Goal: Transaction & Acquisition: Purchase product/service

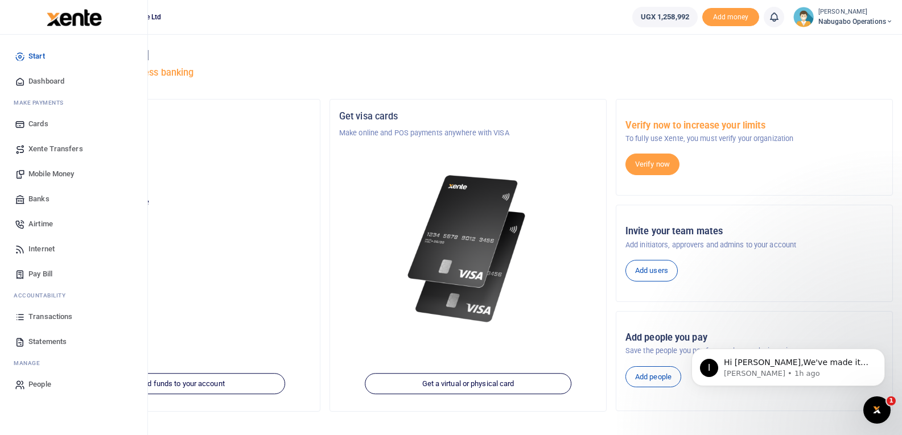
click at [53, 172] on span "Mobile Money" at bounding box center [51, 173] width 46 height 11
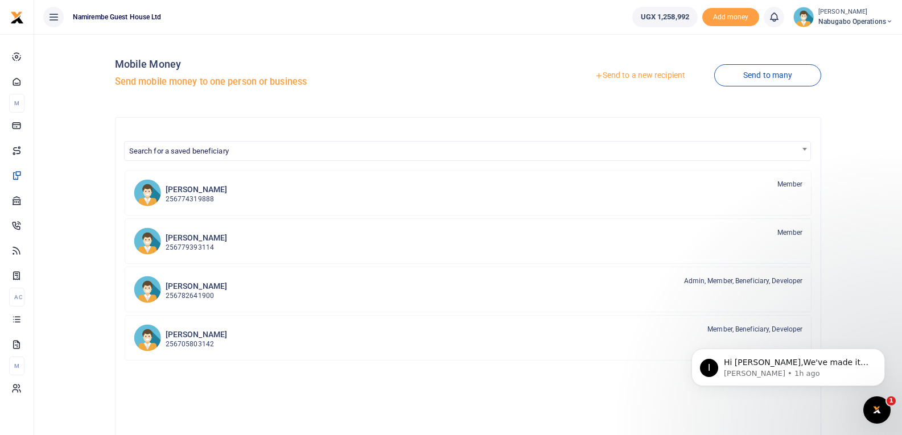
click at [624, 72] on link "Send to a new recipient" at bounding box center [640, 75] width 149 height 20
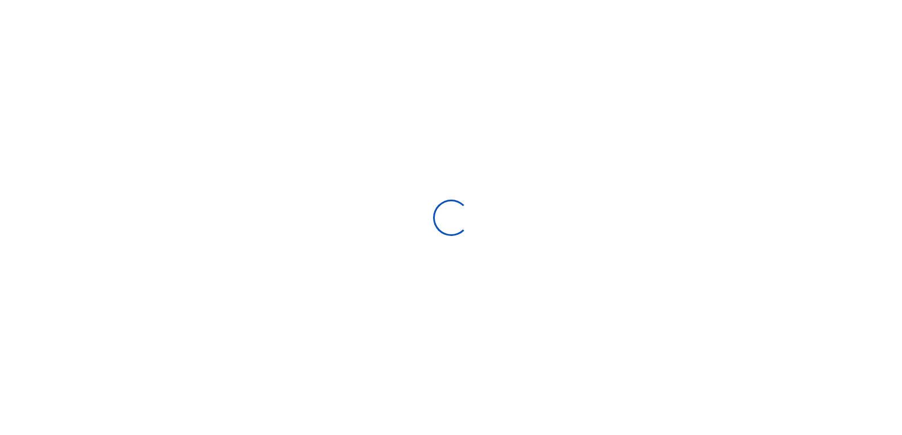
select select "Loading bundles"
select select
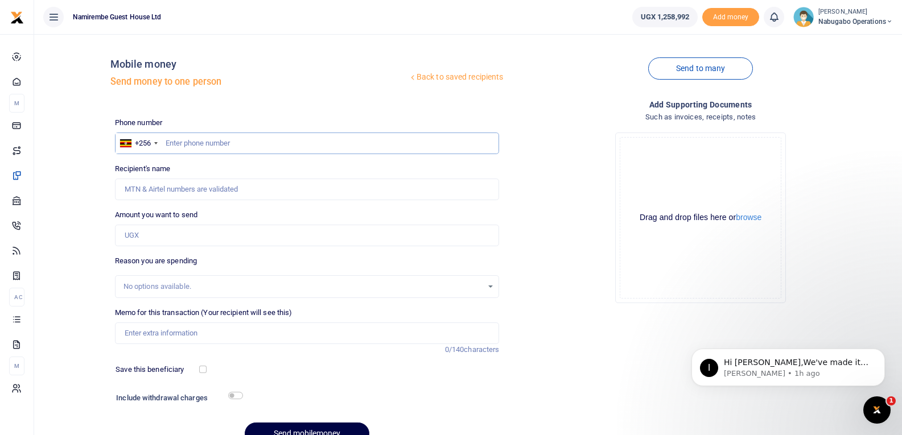
click at [205, 145] on input "text" at bounding box center [307, 144] width 385 height 22
type input "755844591"
type input "Abduswabur Kato"
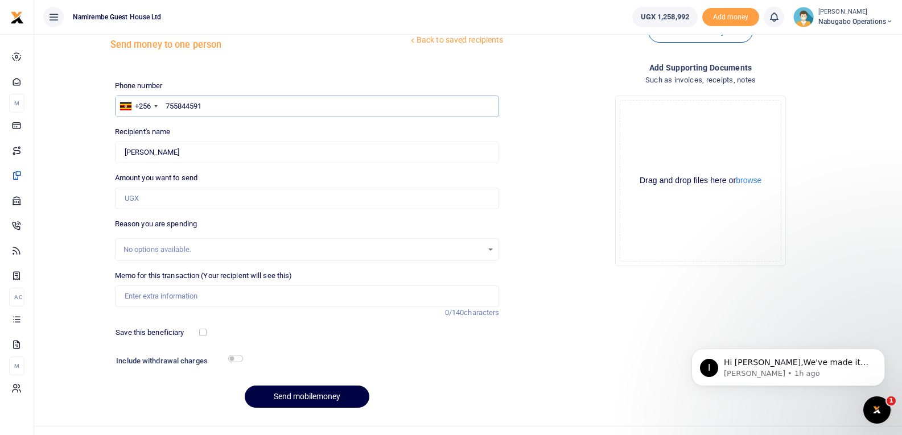
scroll to position [57, 0]
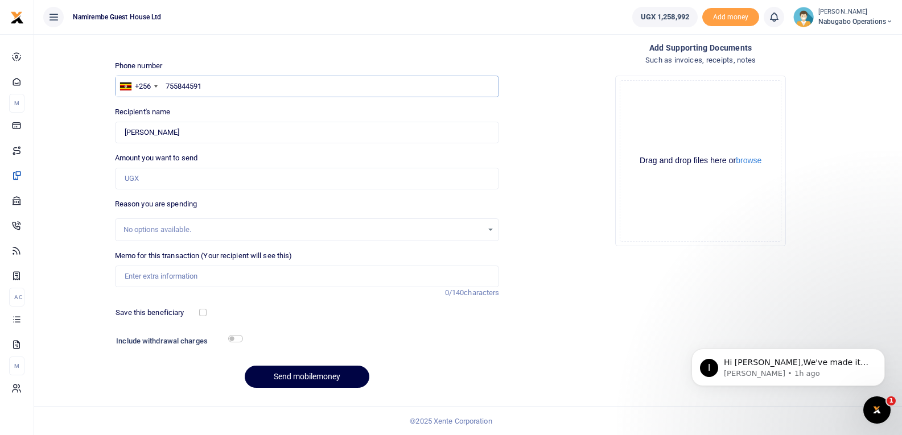
type input "755844591"
click at [175, 183] on input "Amount you want to send" at bounding box center [307, 179] width 385 height 22
type input "100,000"
click at [160, 278] on input "Memo for this transaction (Your recipient will see this)" at bounding box center [307, 277] width 385 height 22
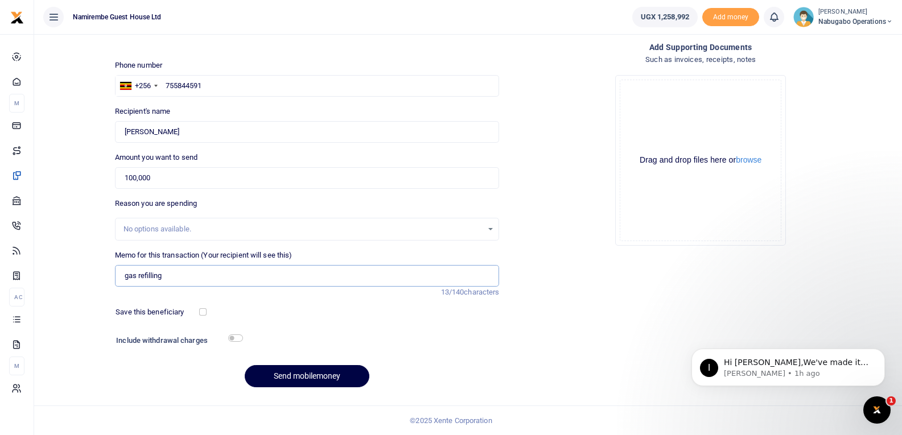
type input "gas refilling"
click at [233, 336] on input "checkbox" at bounding box center [235, 338] width 15 height 7
checkbox input "true"
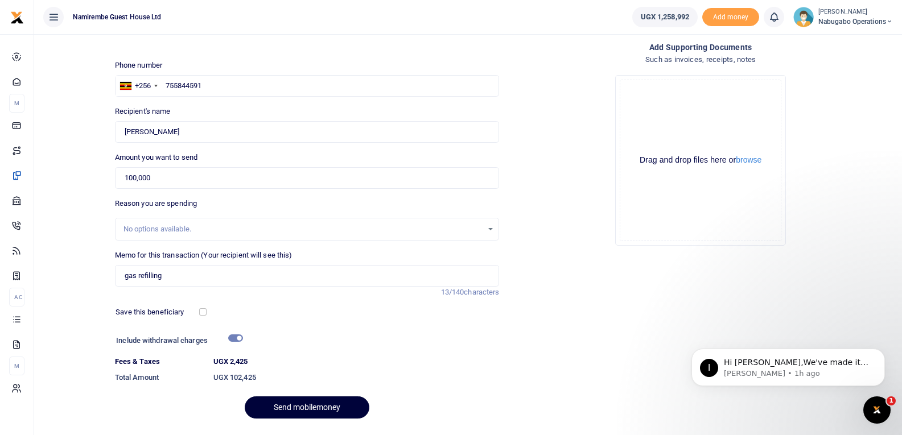
click at [285, 403] on button "Send mobilemoney" at bounding box center [307, 408] width 125 height 22
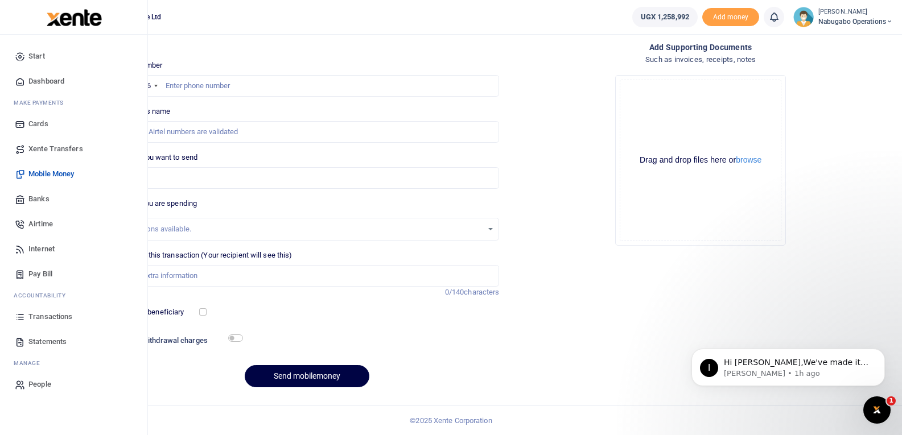
click at [34, 55] on span "Start" at bounding box center [36, 56] width 17 height 11
click at [49, 52] on link "Start" at bounding box center [73, 56] width 129 height 25
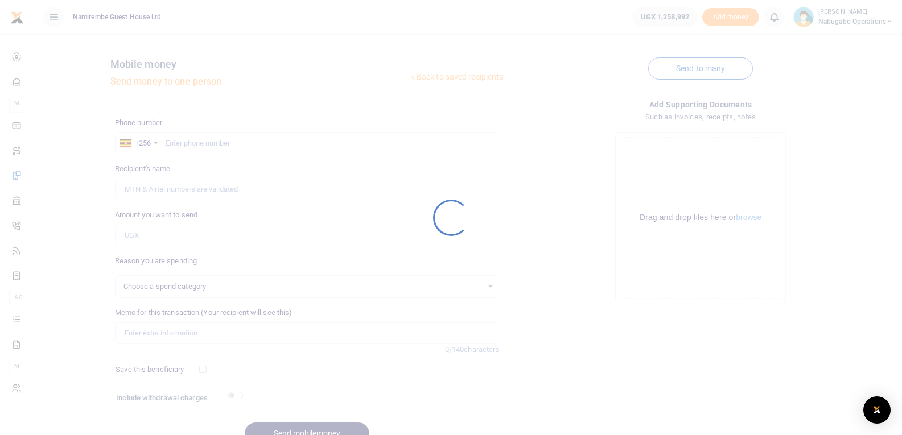
scroll to position [57, 0]
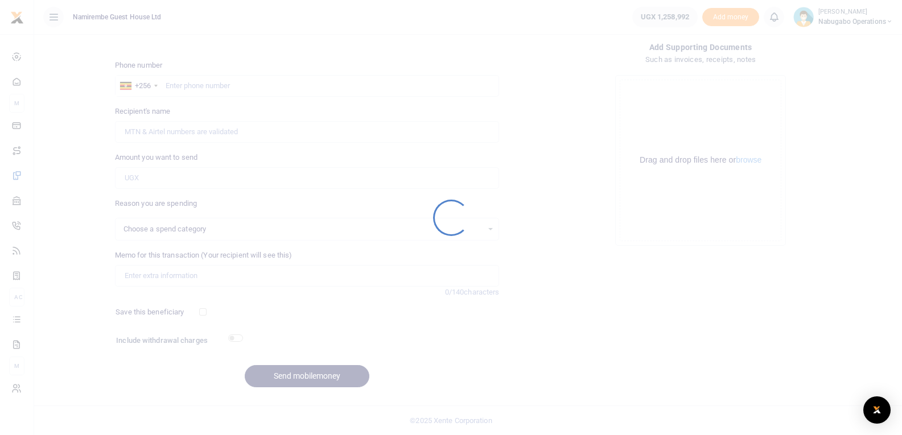
select select
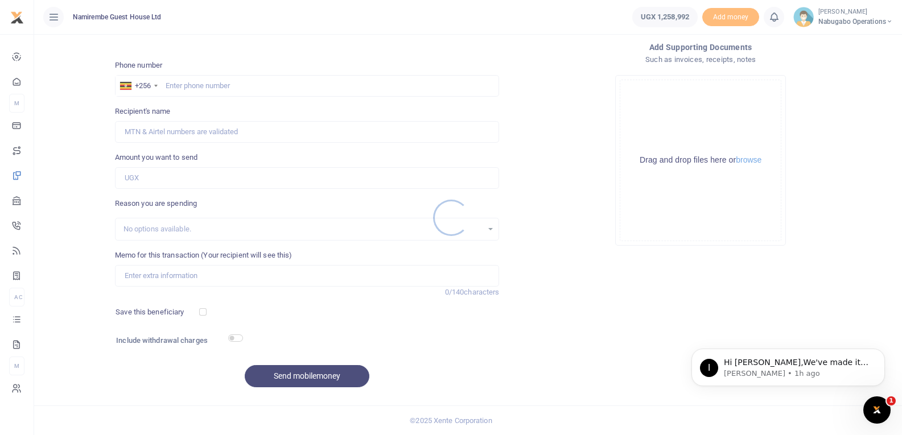
scroll to position [0, 0]
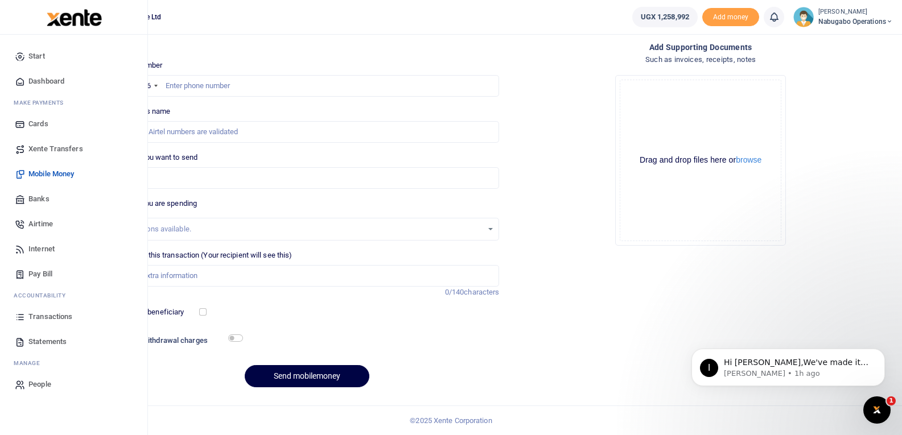
click at [35, 53] on span "Start" at bounding box center [36, 56] width 17 height 11
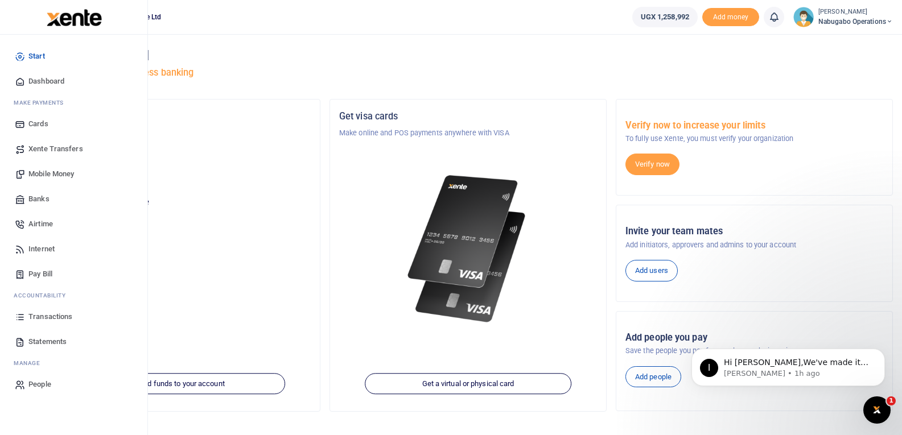
click at [57, 312] on span "Transactions" at bounding box center [50, 316] width 44 height 11
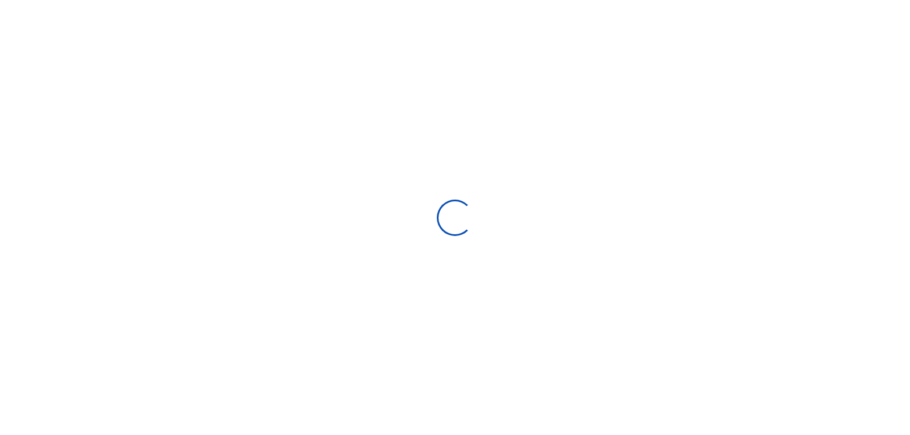
select select
type input "[DATE] - [DATE]"
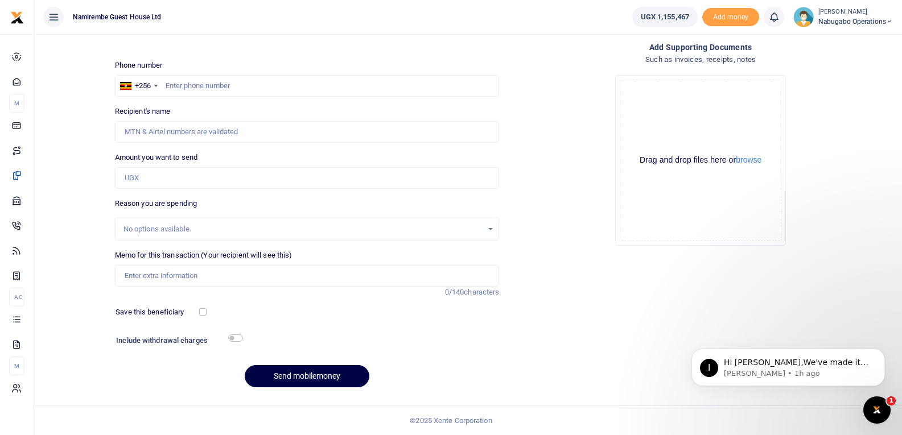
click at [798, 15] on img at bounding box center [803, 17] width 20 height 20
click at [832, 83] on link "Logout" at bounding box center [849, 83] width 90 height 16
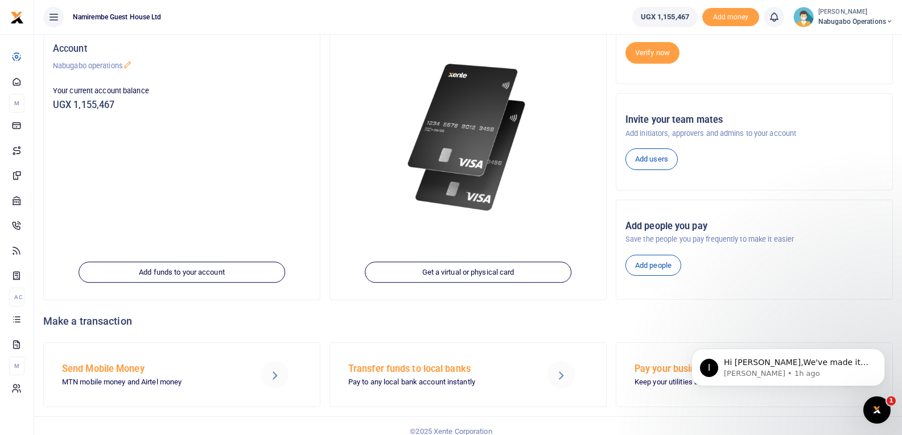
scroll to position [122, 0]
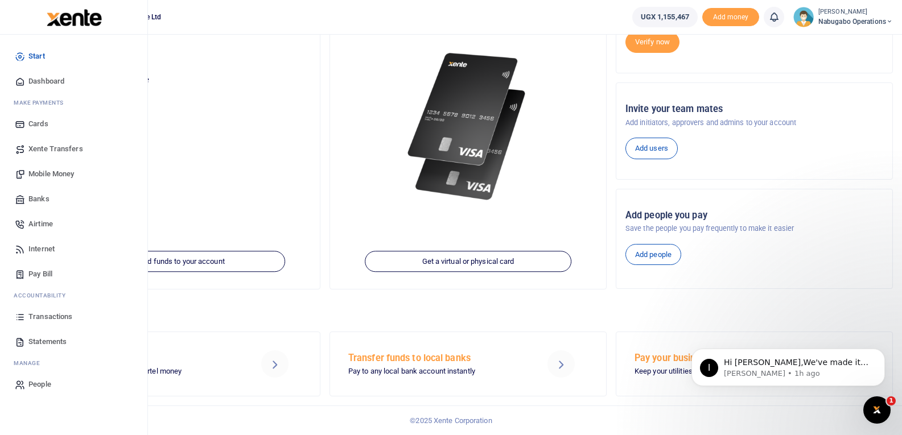
click at [65, 313] on span "Transactions" at bounding box center [50, 316] width 44 height 11
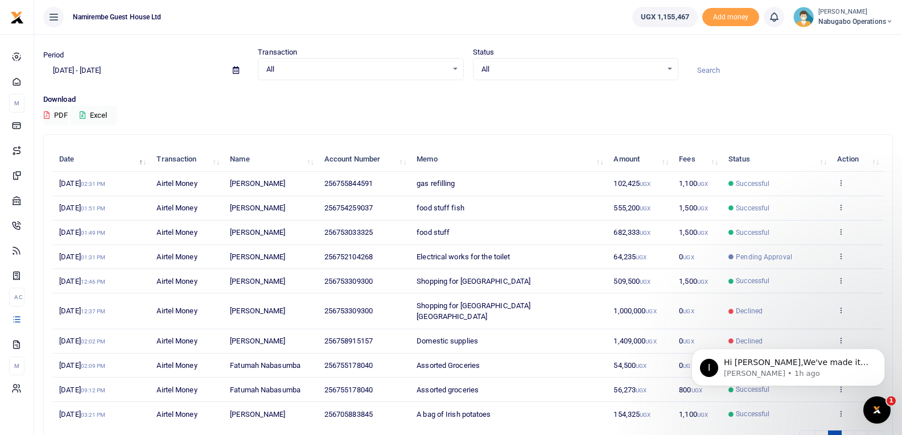
scroll to position [57, 0]
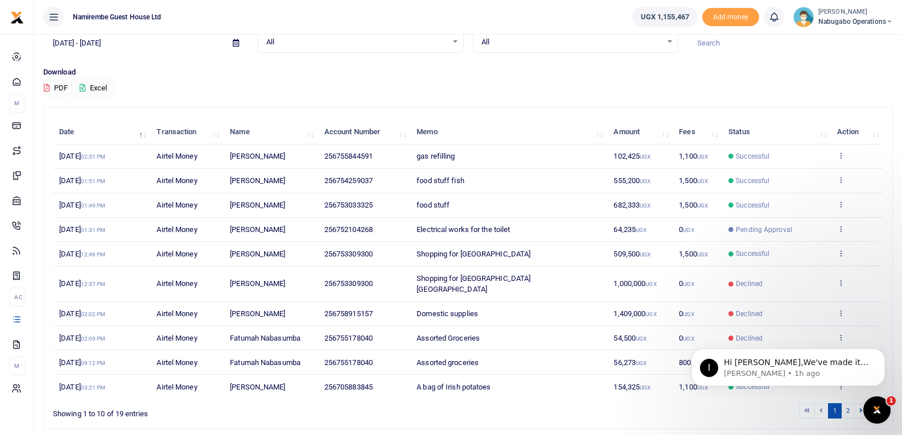
click at [801, 14] on img at bounding box center [803, 17] width 20 height 20
click at [834, 79] on link "Logout" at bounding box center [849, 83] width 90 height 16
